Goal: Navigation & Orientation: Find specific page/section

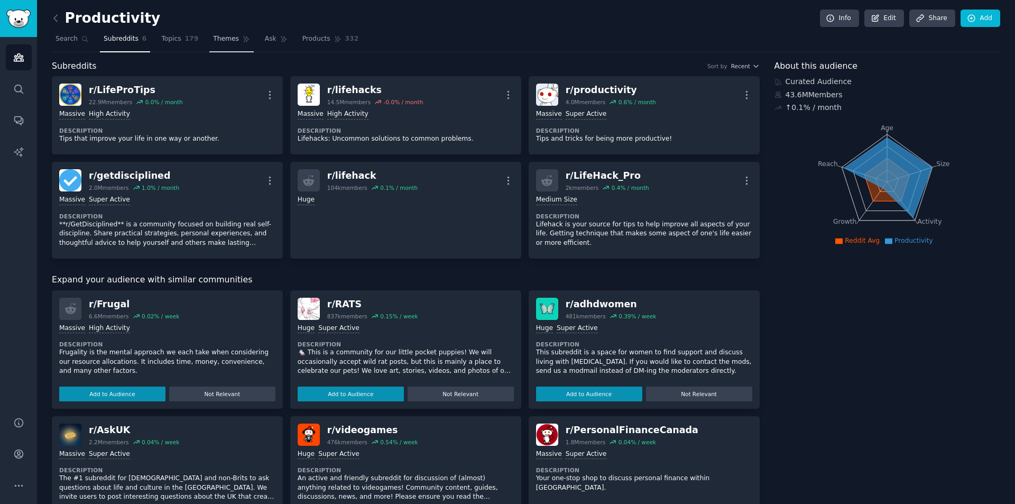
click at [213, 40] on span "Themes" at bounding box center [226, 39] width 26 height 10
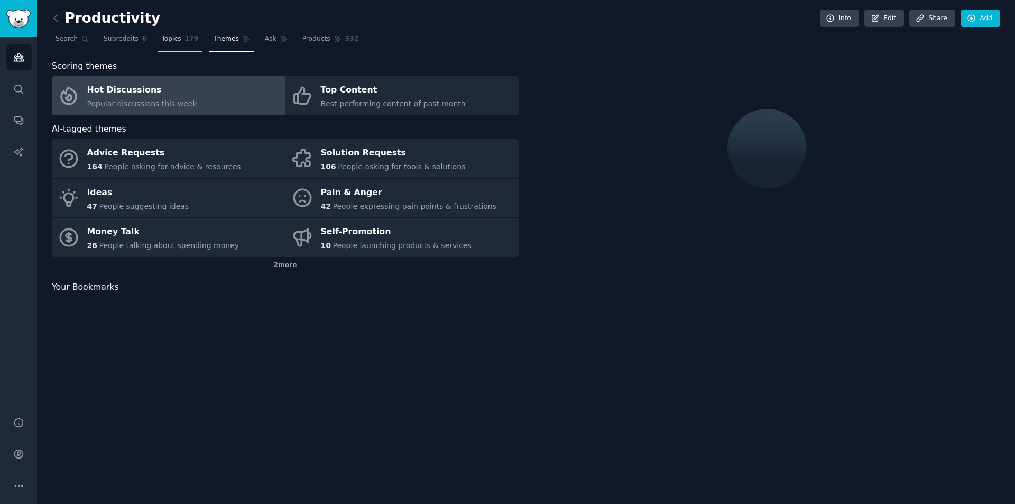
click at [185, 41] on span "179" at bounding box center [192, 39] width 14 height 10
